Goal: Browse casually: Explore the website without a specific task or goal

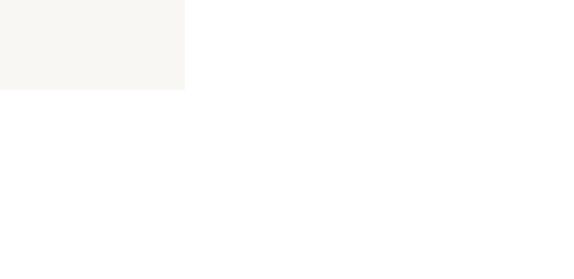
select select "BE"
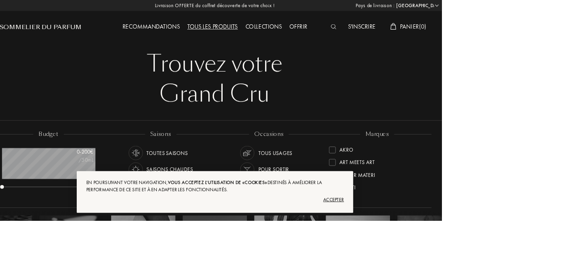
click at [294, 34] on div "Tous les produits" at bounding box center [284, 34] width 73 height 12
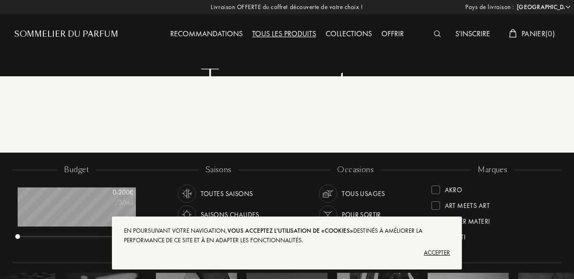
select select "BE"
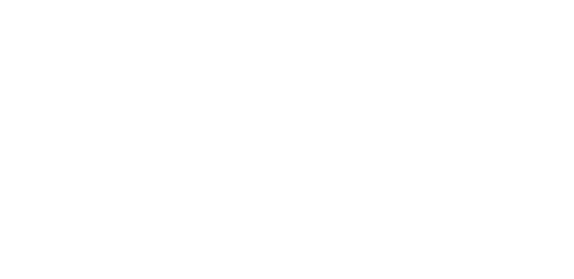
scroll to position [288, 0]
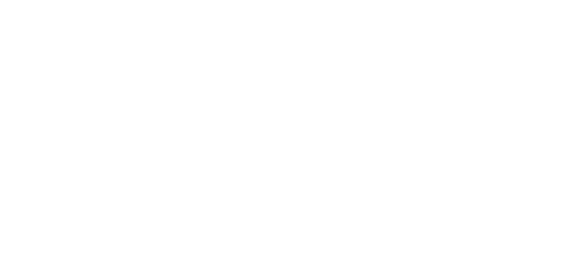
scroll to position [3960, 0]
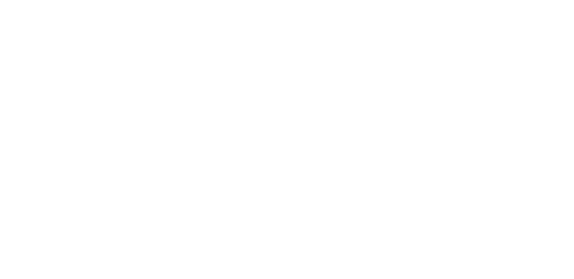
scroll to position [7548, 0]
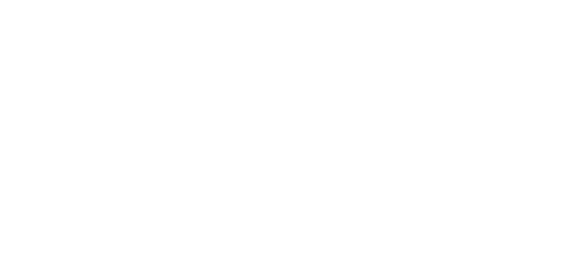
scroll to position [11161, 0]
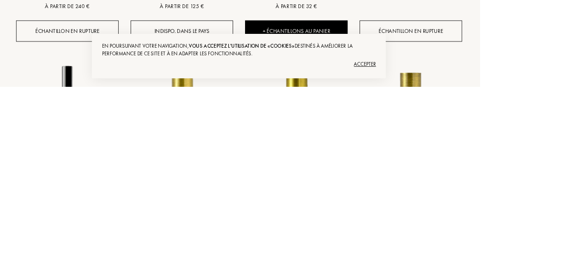
scroll to position [12798, 0]
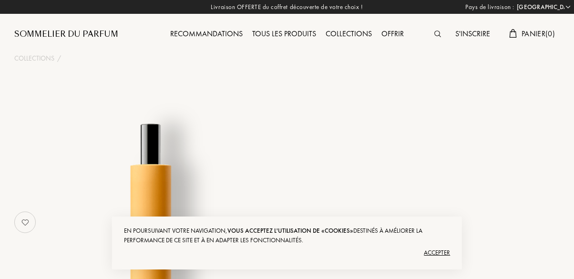
select select "BE"
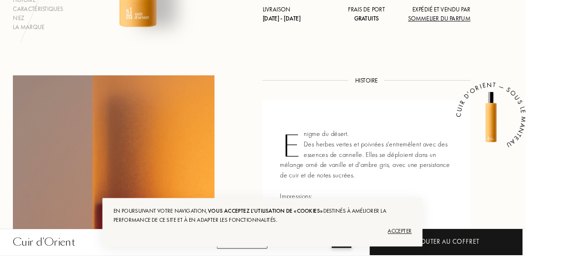
scroll to position [267, 0]
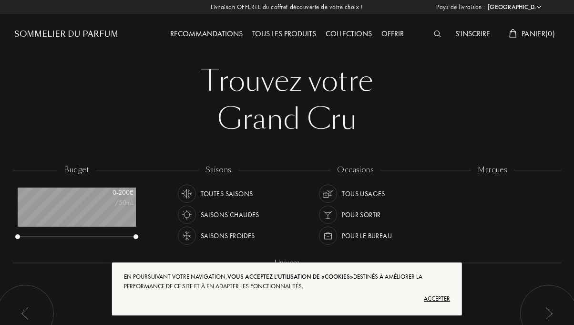
select select "BE"
